Goal: Information Seeking & Learning: Learn about a topic

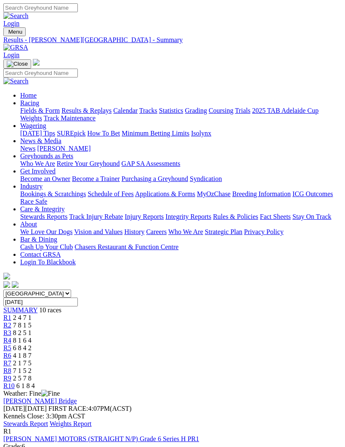
click at [90, 114] on link "Results & Replays" at bounding box center [86, 110] width 50 height 7
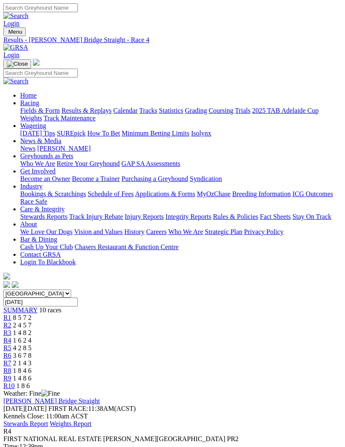
click at [7, 34] on img "Toggle navigation" at bounding box center [7, 34] width 0 height 0
click at [93, 114] on link "Results & Replays" at bounding box center [86, 110] width 50 height 7
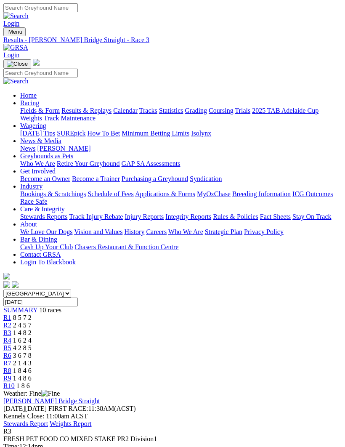
click at [7, 34] on img "Toggle navigation" at bounding box center [7, 34] width 0 height 0
click at [60, 114] on link "Fields & Form" at bounding box center [40, 110] width 40 height 7
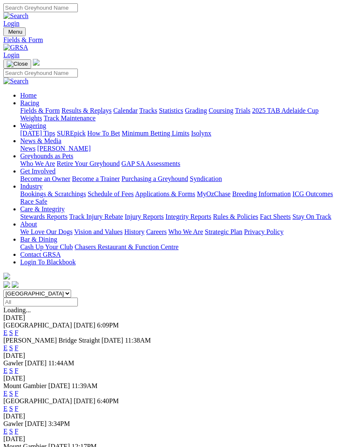
click at [19, 329] on link "F" at bounding box center [17, 332] width 4 height 7
